Goal: Task Accomplishment & Management: Use online tool/utility

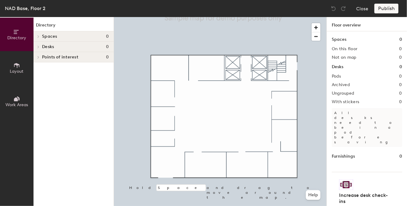
click at [99, 48] on h4 "Desks 0" at bounding box center [75, 46] width 67 height 5
click at [14, 64] on icon at bounding box center [16, 65] width 7 height 7
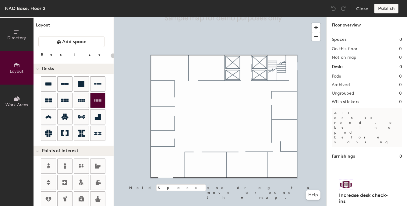
click at [162, 111] on div "Directory Layout Work Areas Layout Add space Resize Desks Points of Interest Fu…" at bounding box center [203, 111] width 407 height 189
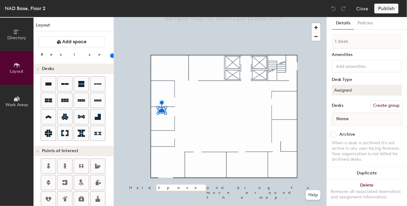
click at [161, 127] on div "Directory Layout Work Areas Layout Add space Resize Desks Points of Interest Fu…" at bounding box center [203, 111] width 407 height 189
click at [172, 17] on div at bounding box center [220, 17] width 213 height 0
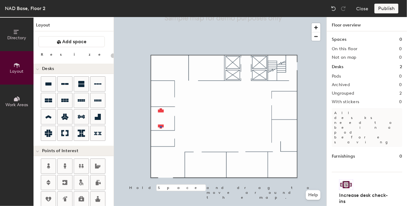
click at [160, 126] on div at bounding box center [161, 126] width 2 height 1
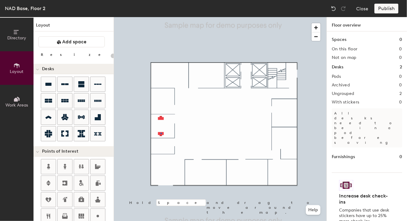
click at [161, 17] on div at bounding box center [220, 17] width 213 height 0
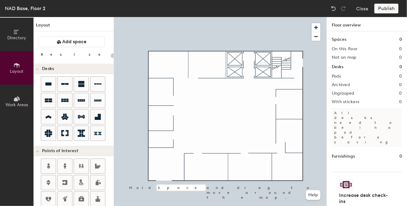
click at [158, 111] on div "Directory Layout Work Areas Layout Add space Resize Desks Points of Interest Fu…" at bounding box center [203, 111] width 407 height 189
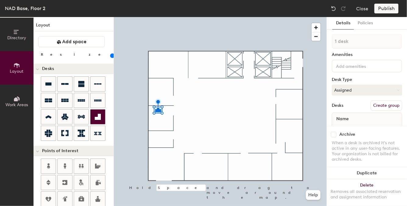
click at [159, 128] on div "Directory Layout Work Areas Layout Add space Resize Desks Points of Interest Fu…" at bounding box center [203, 111] width 407 height 189
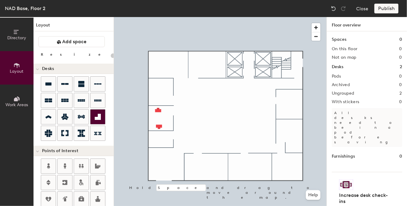
click at [158, 17] on div at bounding box center [220, 17] width 213 height 0
click at [157, 17] on div at bounding box center [220, 17] width 213 height 0
drag, startPoint x: 43, startPoint y: 83, endPoint x: 156, endPoint y: 126, distance: 121.4
click at [156, 17] on div at bounding box center [220, 17] width 213 height 0
type input "100"
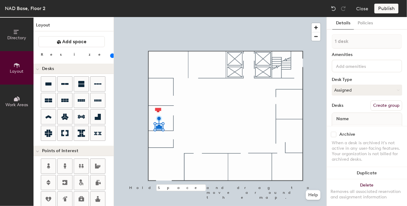
type input "2 desks"
click at [391, 105] on button "Create group" at bounding box center [386, 106] width 32 height 10
type input "P"
type input "Office A"
click at [388, 58] on div "Office A Amenities Desk Type Assigned Desks Ungroup Name Desk 1 Desk 2" at bounding box center [367, 93] width 70 height 119
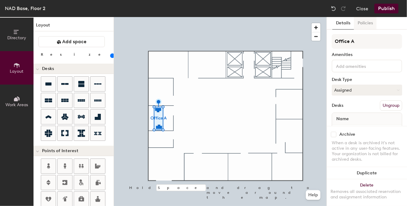
click at [366, 23] on button "Policies" at bounding box center [365, 23] width 23 height 12
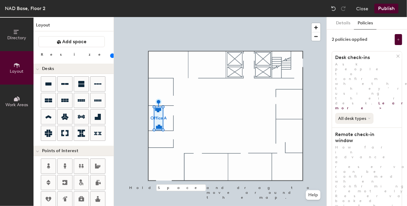
click at [368, 113] on button "All desk types" at bounding box center [354, 118] width 38 height 11
click at [369, 118] on icon at bounding box center [369, 118] width 2 height 1
click at [342, 26] on button "Details" at bounding box center [343, 23] width 22 height 12
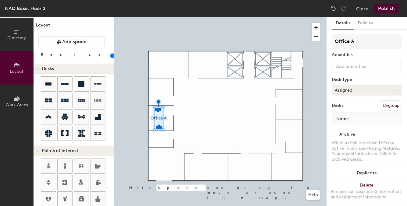
scroll to position [32, 0]
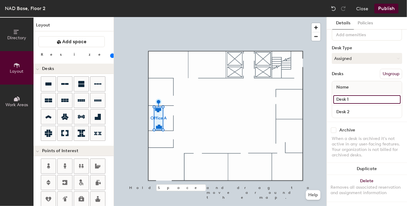
click at [356, 97] on input "Desk 1" at bounding box center [366, 99] width 67 height 9
type input "Desk 1"
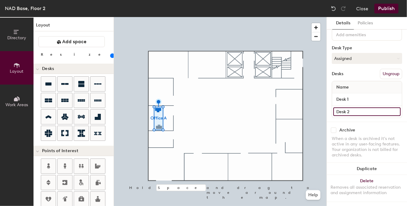
click at [365, 110] on input "Desk 2" at bounding box center [366, 112] width 67 height 9
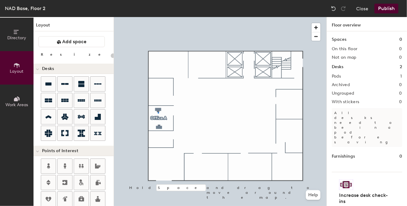
click at [158, 17] on div at bounding box center [220, 17] width 213 height 0
click at [159, 17] on div at bounding box center [220, 17] width 213 height 0
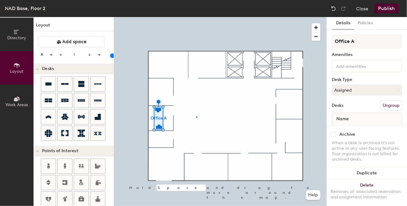
click at [196, 17] on div at bounding box center [220, 17] width 213 height 0
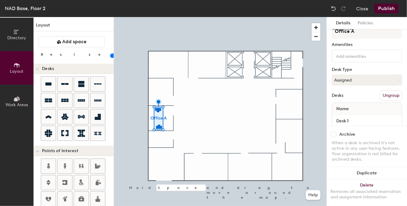
scroll to position [12, 0]
click at [358, 77] on button "Assigned" at bounding box center [367, 78] width 70 height 11
click at [367, 67] on div "Desk Type" at bounding box center [367, 68] width 70 height 5
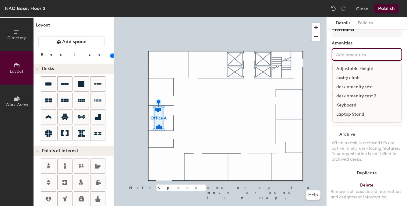
click at [372, 54] on input at bounding box center [362, 54] width 55 height 7
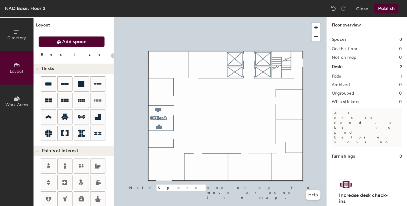
click at [86, 42] on span "Add space" at bounding box center [74, 42] width 24 height 6
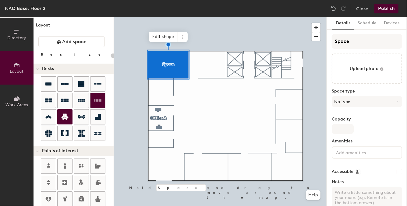
click at [167, 65] on div "Directory Layout Work Areas Layout Add space Resize Desks Points of Interest Fu…" at bounding box center [203, 111] width 407 height 189
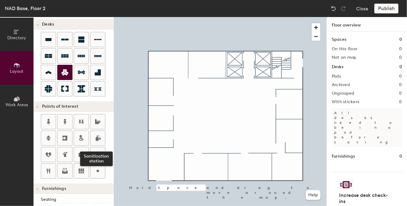
scroll to position [44, 0]
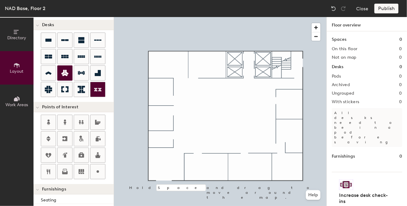
click at [158, 104] on div "Directory Layout Work Areas Layout Add space Resize Desks Points of Interest Fu…" at bounding box center [203, 111] width 407 height 189
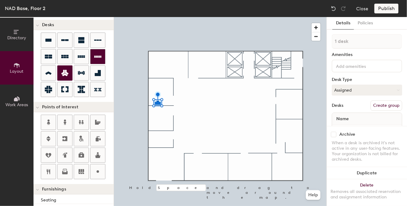
click at [159, 83] on div "Directory Layout Work Areas Layout Add space Resize Desks Points of Interest Fu…" at bounding box center [203, 111] width 407 height 189
click at [392, 67] on div at bounding box center [367, 66] width 70 height 13
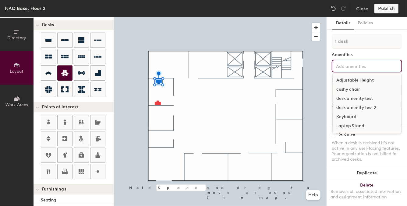
click at [375, 81] on div "Adjustable Height" at bounding box center [367, 80] width 69 height 9
click at [358, 134] on div "Monitor" at bounding box center [367, 135] width 69 height 9
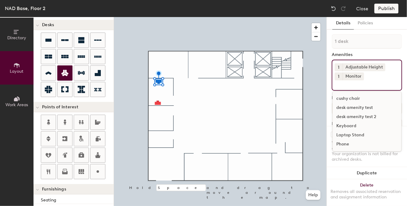
click at [364, 128] on div "Keyboard" at bounding box center [367, 126] width 69 height 9
click at [364, 131] on div "Laptop Stand" at bounding box center [367, 135] width 69 height 9
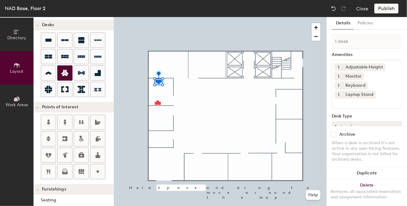
click at [158, 17] on div at bounding box center [220, 17] width 213 height 0
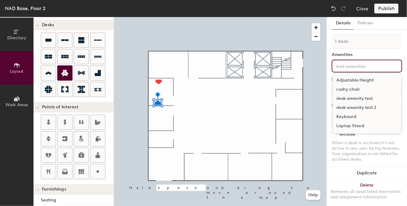
click at [368, 66] on input at bounding box center [362, 65] width 55 height 7
click at [349, 115] on div "Keyboard" at bounding box center [367, 116] width 69 height 9
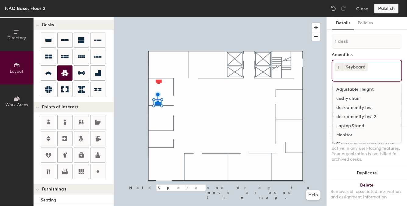
click at [357, 88] on div "Adjustable Height" at bounding box center [367, 89] width 69 height 9
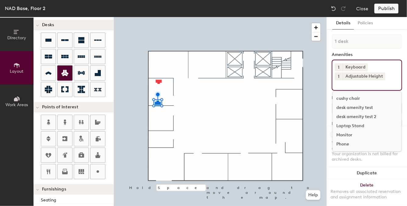
click at [354, 136] on div "Monitor" at bounding box center [367, 135] width 69 height 9
click at [212, 17] on div at bounding box center [220, 17] width 213 height 0
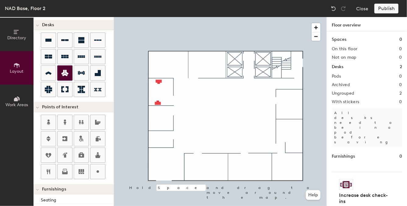
type input "100"
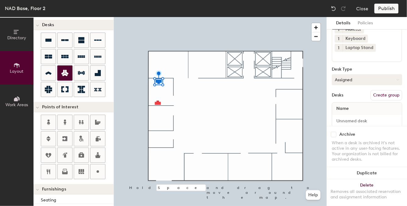
scroll to position [47, 0]
click at [368, 117] on input at bounding box center [366, 121] width 67 height 9
type input "Desk 1"
click at [158, 17] on div at bounding box center [220, 17] width 213 height 0
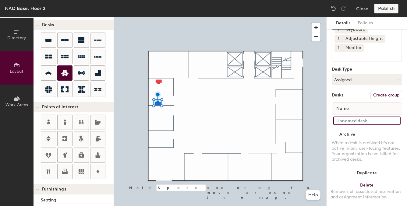
click at [346, 120] on input at bounding box center [366, 121] width 67 height 9
type input "Desk 2"
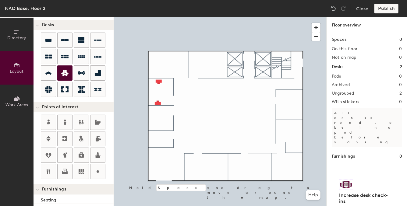
type input "100"
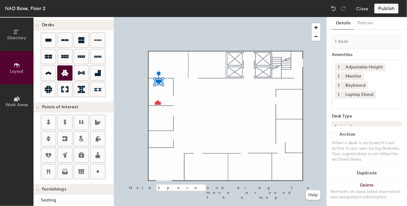
type input "2 desks"
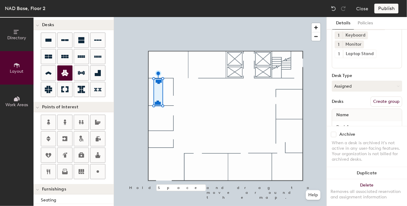
scroll to position [41, 0]
click at [385, 96] on button "Create group" at bounding box center [386, 101] width 32 height 10
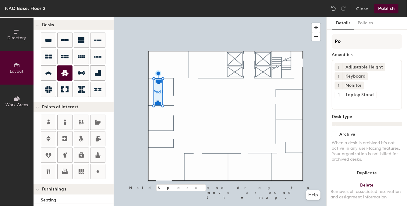
type input "P"
type input "Office A"
click at [366, 26] on button "Policies" at bounding box center [365, 23] width 23 height 12
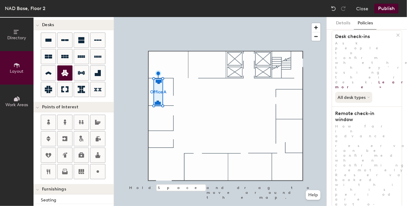
scroll to position [1, 0]
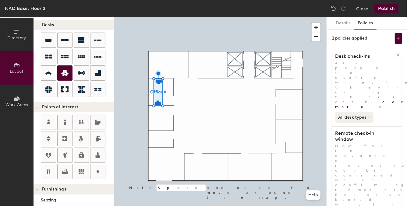
click at [369, 117] on icon at bounding box center [369, 117] width 2 height 1
click at [384, 109] on div "All desk types All desk types Hot/hotel only" at bounding box center [367, 115] width 70 height 13
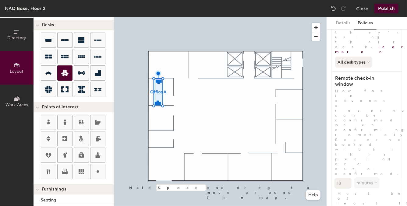
scroll to position [61, 0]
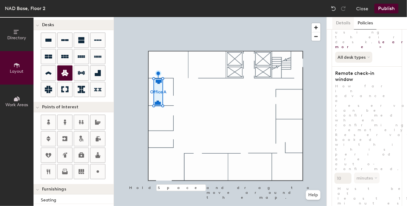
click at [342, 25] on button "Details" at bounding box center [343, 23] width 22 height 12
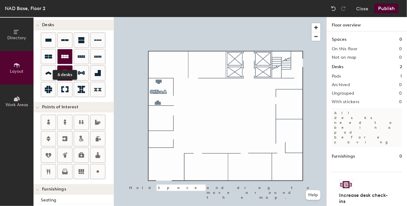
scroll to position [0, 0]
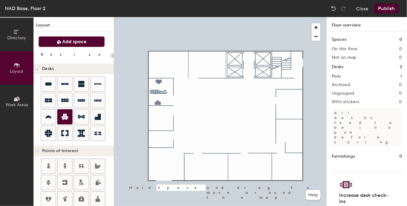
click at [66, 41] on span "Add space" at bounding box center [74, 42] width 24 height 6
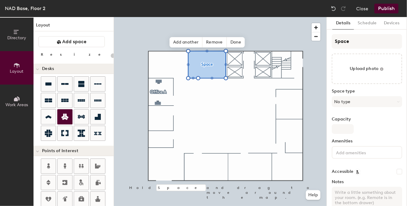
type input "20"
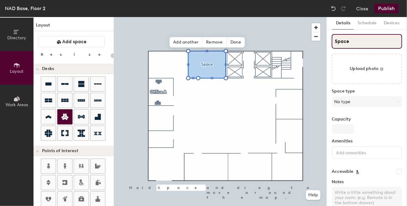
click at [353, 41] on input "Space" at bounding box center [367, 41] width 70 height 15
type input "Space"
type input "20"
type input "Space A"
type input "20"
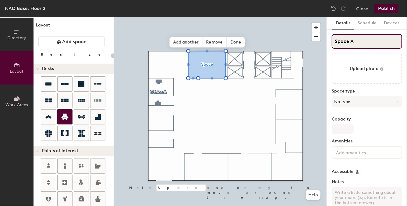
type input "Space A"
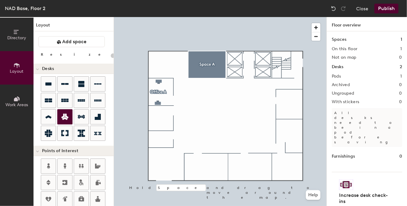
click at [214, 17] on div at bounding box center [220, 17] width 213 height 0
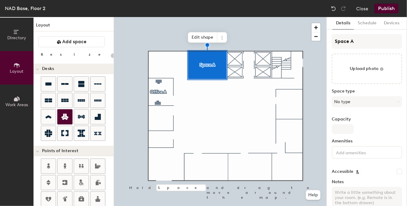
type input "20"
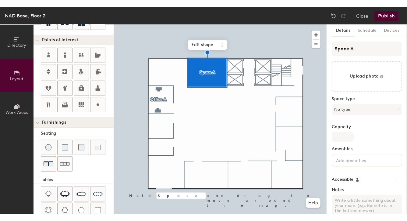
scroll to position [119, 0]
